Goal: Information Seeking & Learning: Learn about a topic

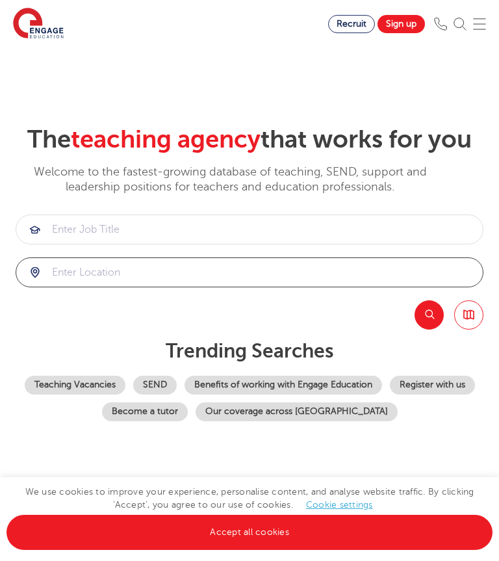
click at [362, 287] on input "search" at bounding box center [249, 272] width 467 height 29
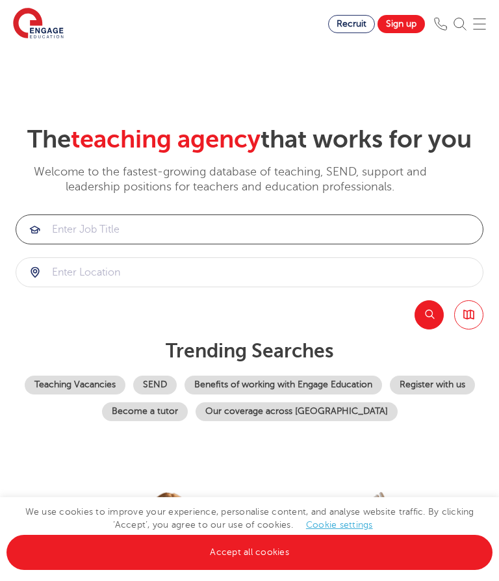
click at [410, 244] on input "search" at bounding box center [249, 229] width 467 height 29
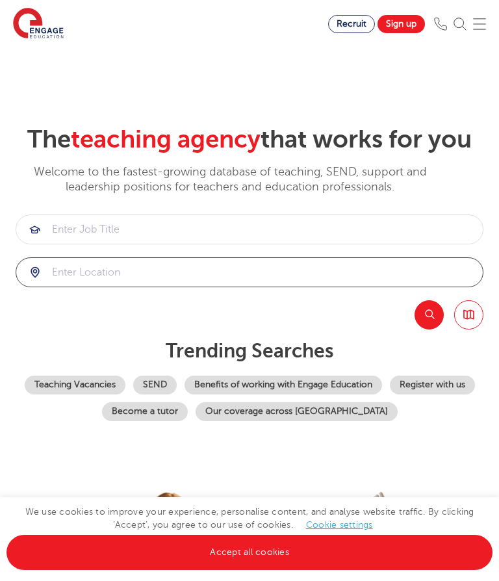
click at [125, 287] on input "search" at bounding box center [249, 272] width 467 height 29
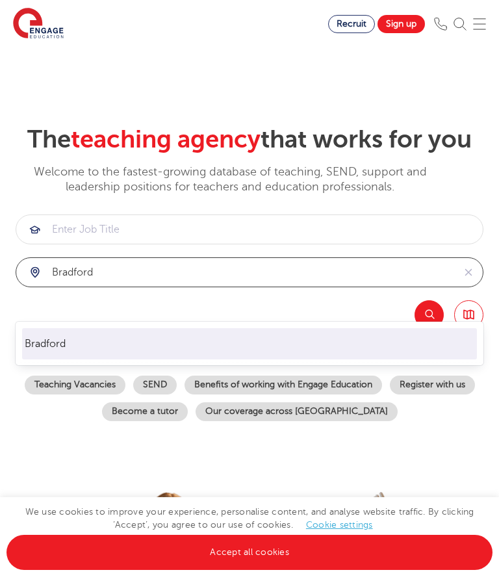
click at [163, 343] on li "Bradford" at bounding box center [250, 343] width 456 height 31
type input "Bradford"
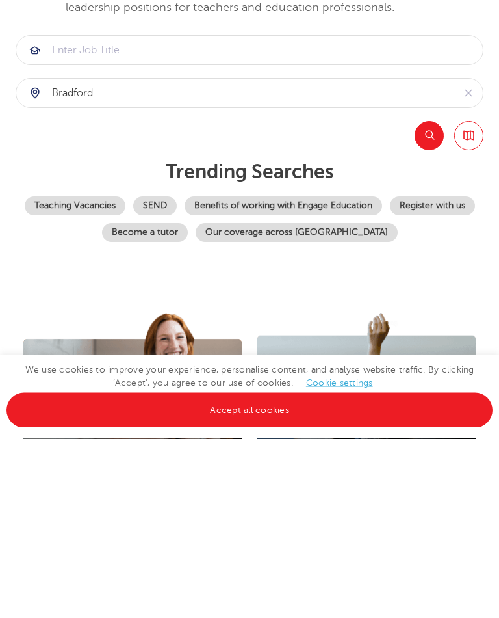
click at [177, 376] on link "SEND" at bounding box center [155, 385] width 44 height 19
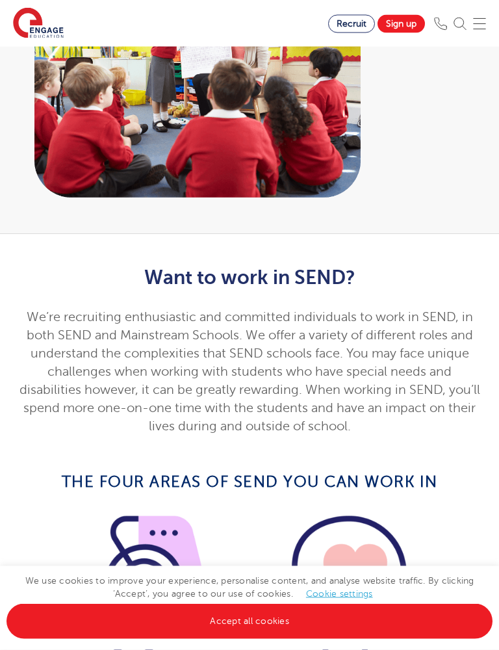
scroll to position [337, 0]
click at [268, 561] on link "Accept all cookies" at bounding box center [250, 621] width 486 height 35
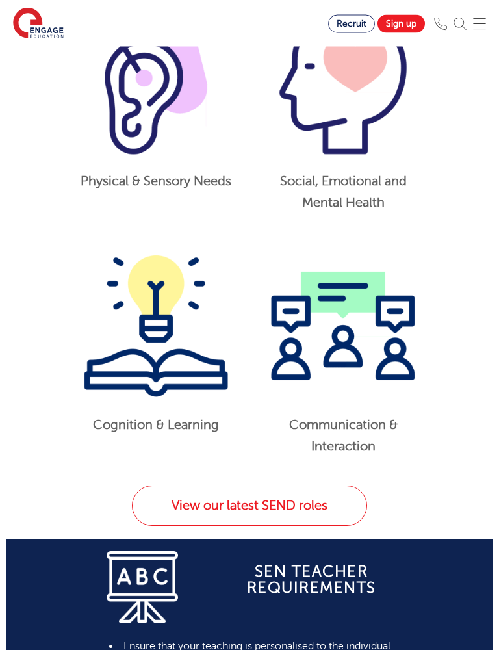
scroll to position [852, 0]
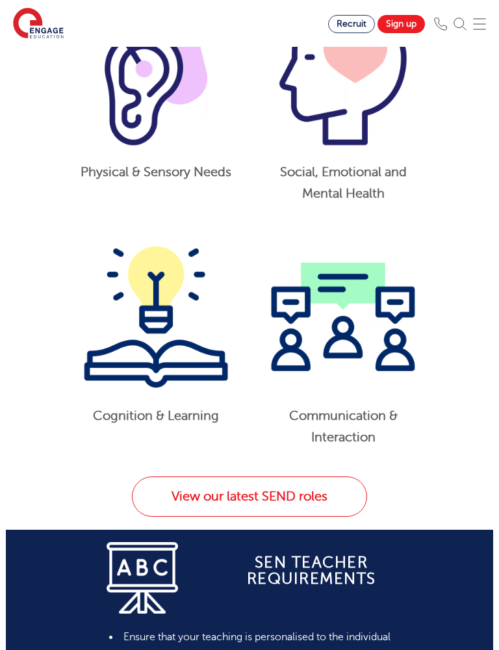
click at [257, 494] on link "View our latest SEND roles" at bounding box center [249, 497] width 235 height 40
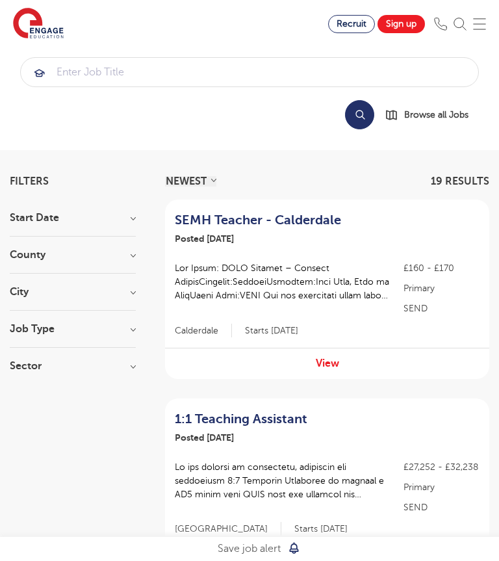
click at [125, 281] on section "Start Date October 12 November 6 January 1 Show more County Hertfordshire 4 Lee…" at bounding box center [73, 299] width 126 height 172
click at [120, 297] on h3 "City" at bounding box center [73, 292] width 126 height 10
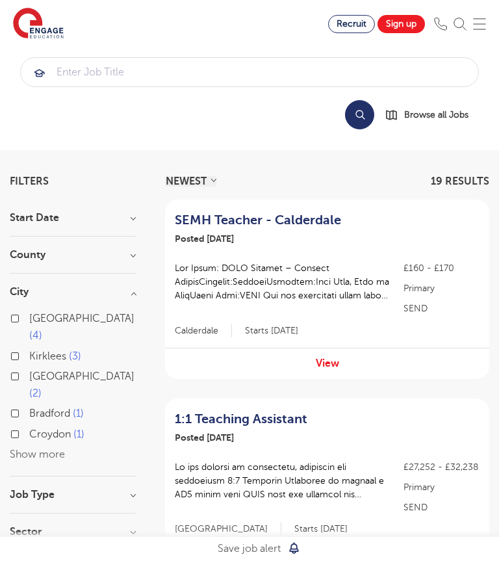
click at [29, 405] on label "Bradford 1" at bounding box center [56, 413] width 55 height 17
click at [29, 408] on input "Bradford 1" at bounding box center [33, 412] width 8 height 8
checkbox input "true"
